Goal: Information Seeking & Learning: Learn about a topic

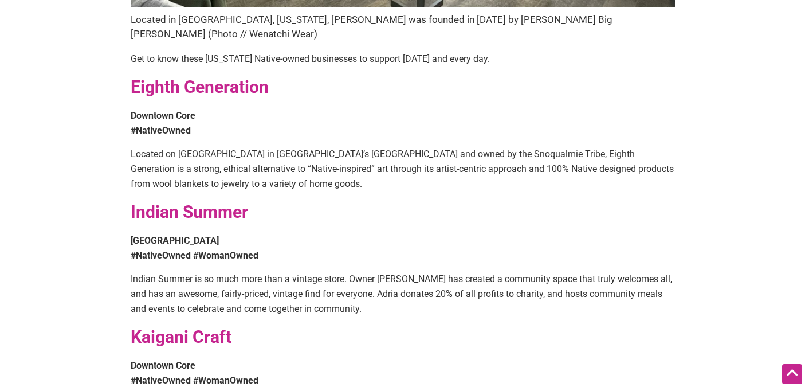
scroll to position [521, 0]
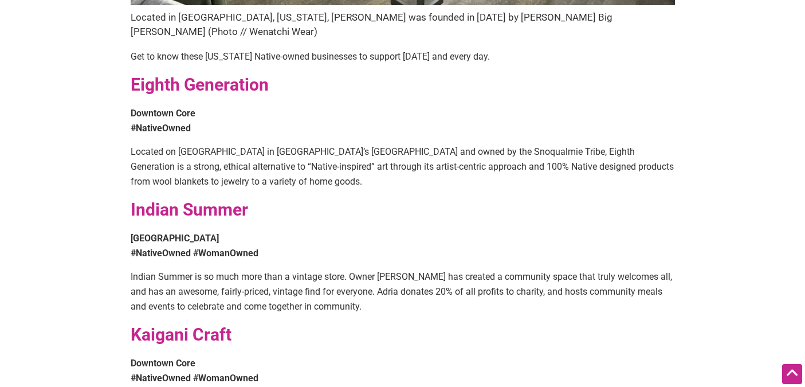
click at [180, 74] on strong "Eighth Generation" at bounding box center [200, 84] width 138 height 20
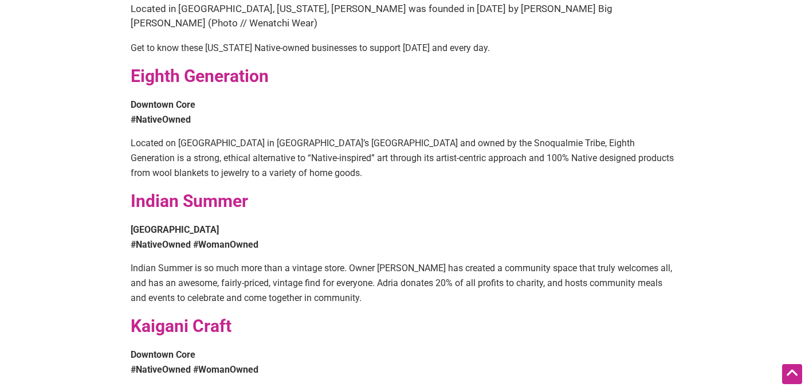
scroll to position [528, 0]
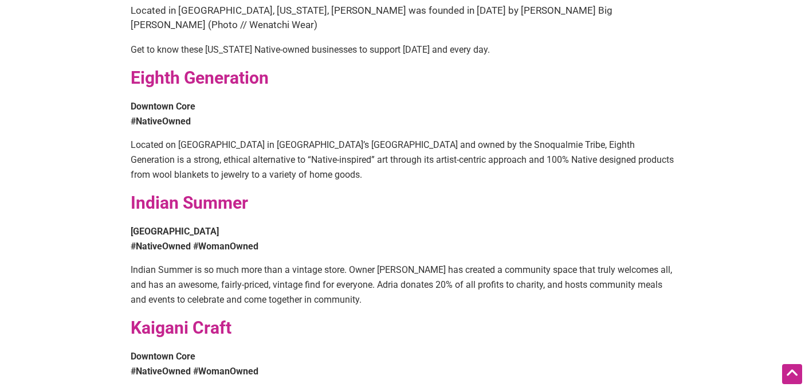
click at [234, 192] on strong "Indian Summer" at bounding box center [189, 202] width 117 height 20
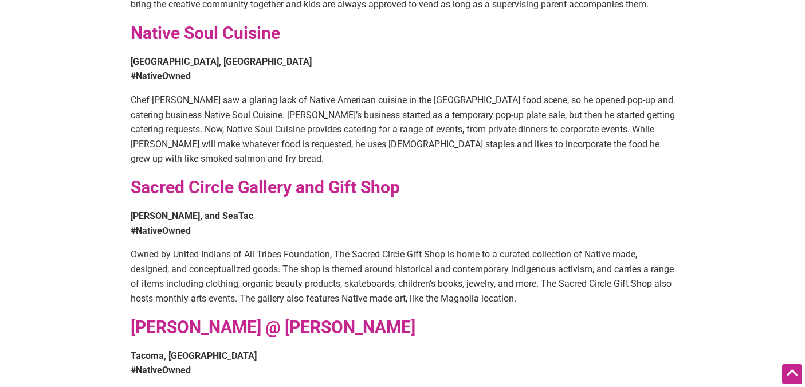
scroll to position [1130, 0]
